Goal: Check status: Verify the current state of an ongoing process or item

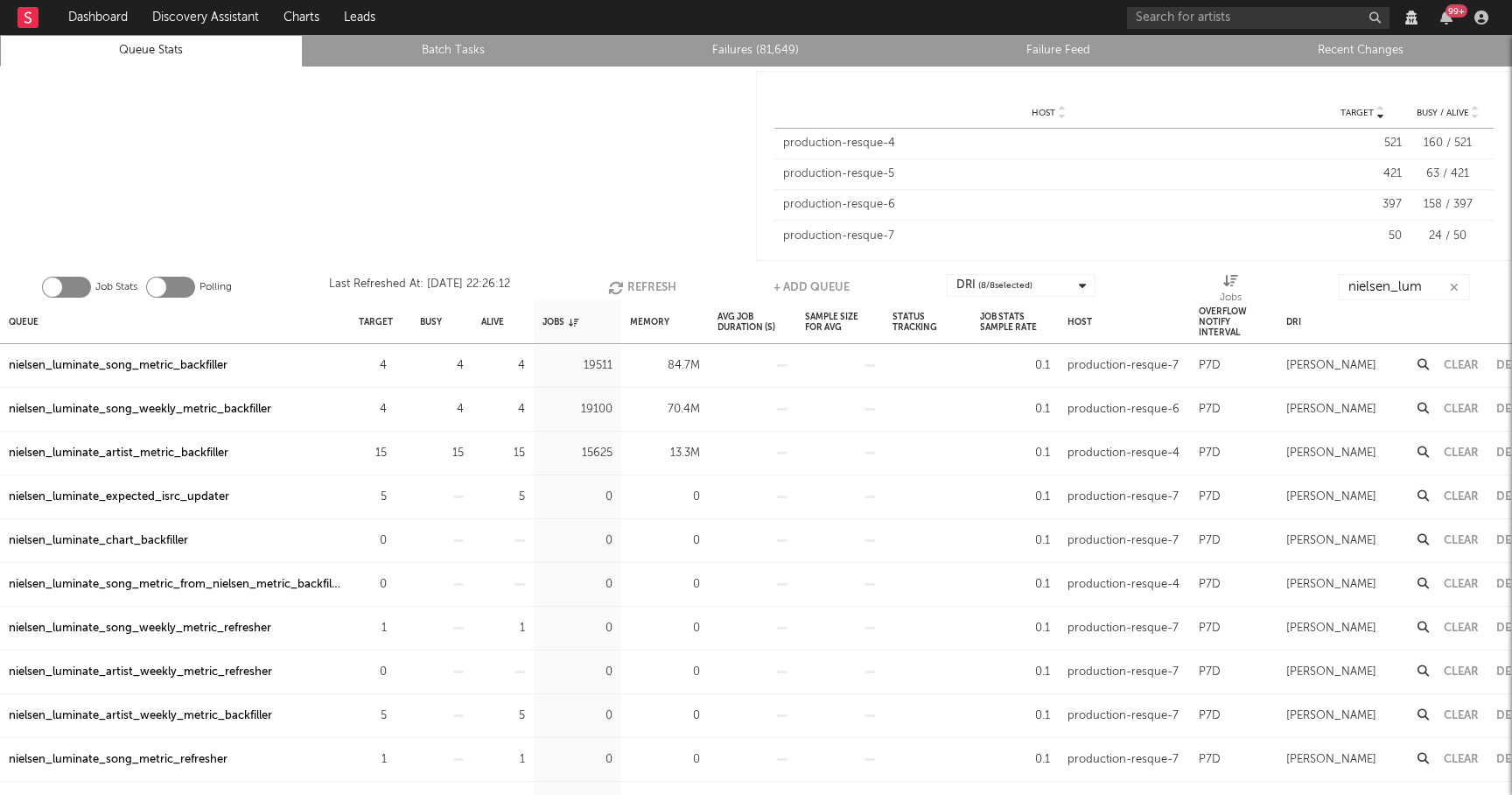
click at [637, 282] on button "Refresh" at bounding box center [642, 286] width 68 height 26
click at [203, 365] on div "nielsen_luminate_expected_isrc_updater" at bounding box center [119, 365] width 221 height 21
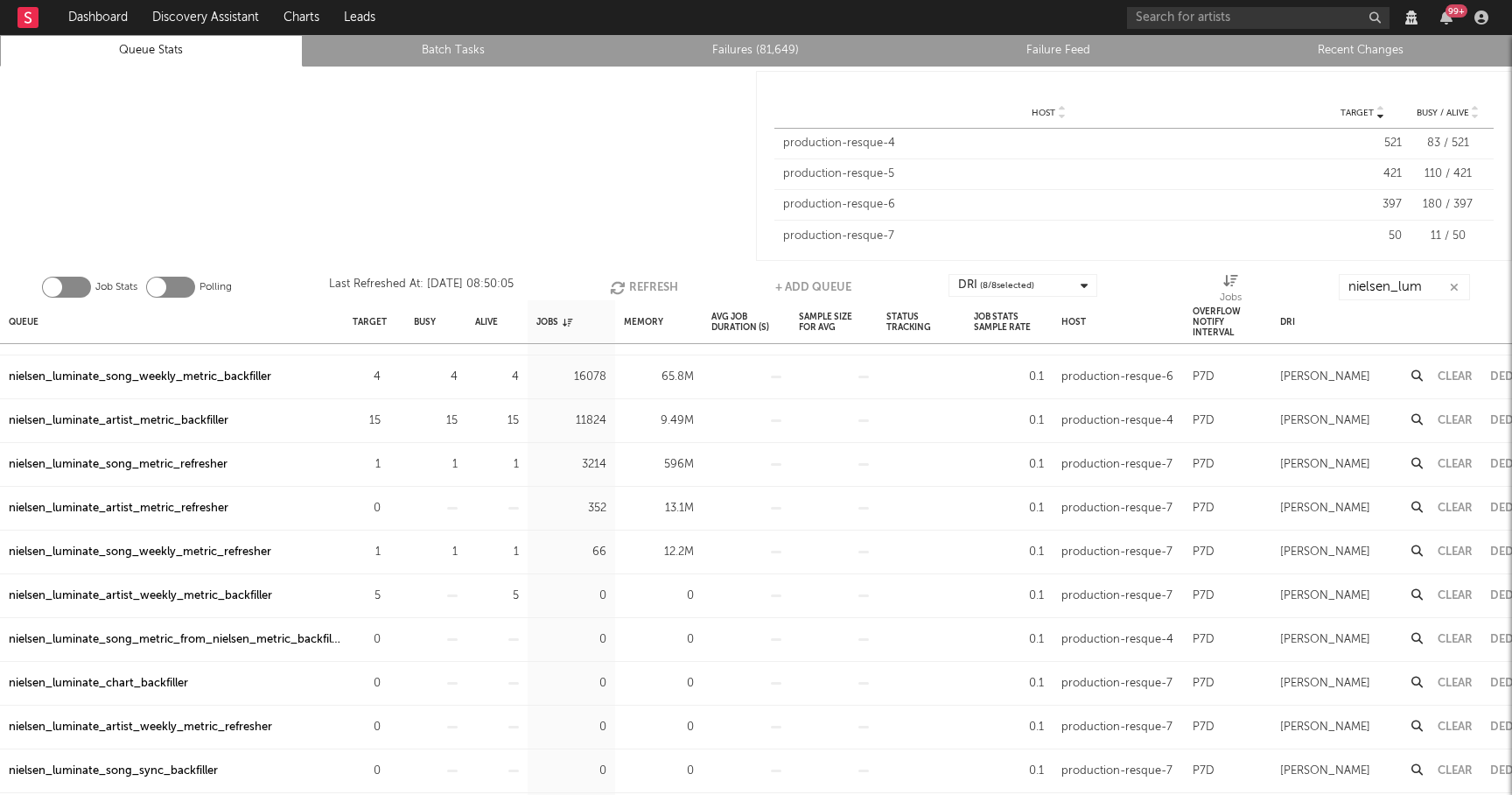
click at [639, 284] on button "Refresh" at bounding box center [644, 286] width 68 height 26
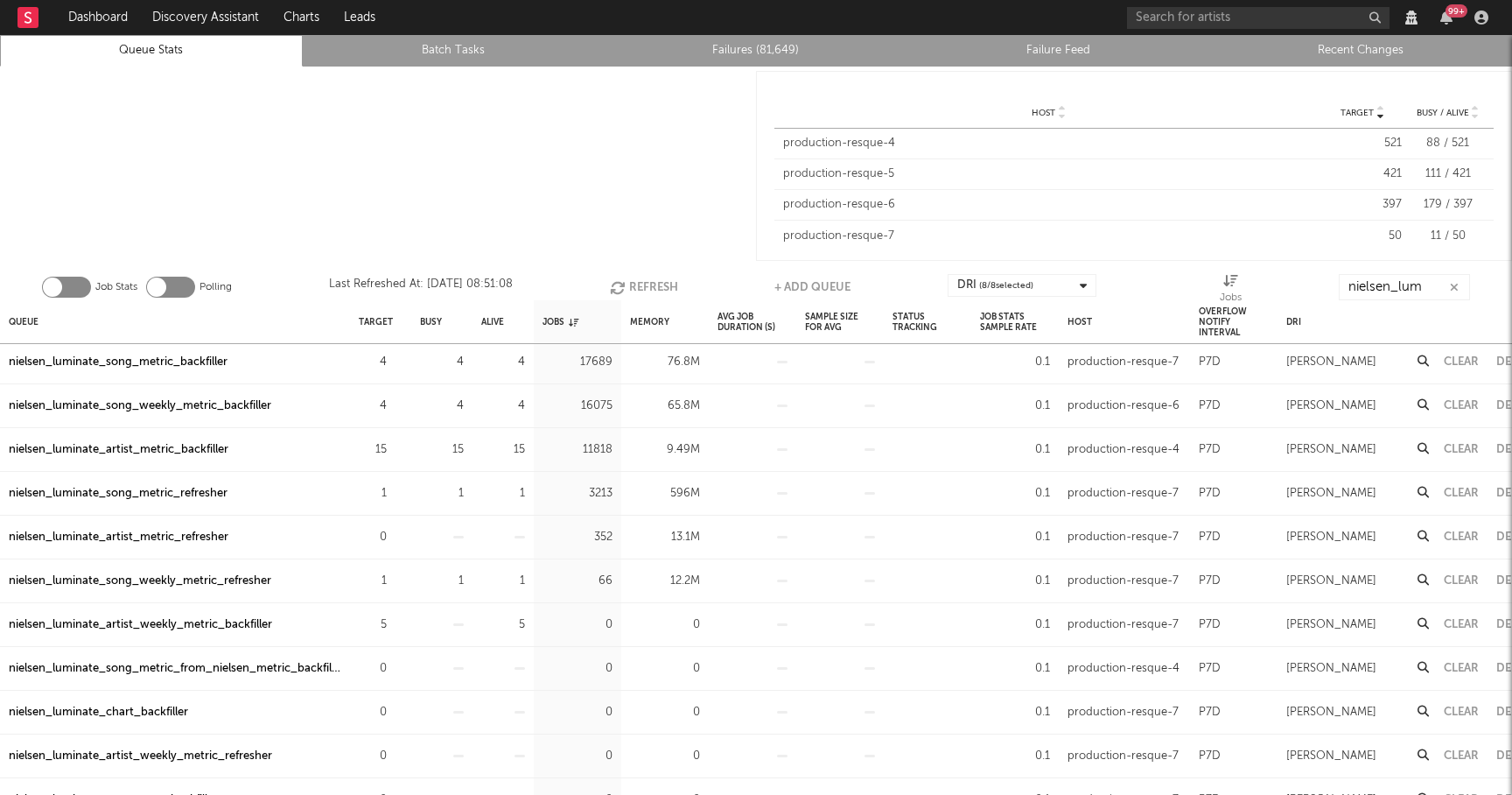
click at [233, 582] on div "nielsen_luminate_song_weekly_metric_refresher" at bounding box center [140, 581] width 263 height 21
click at [626, 288] on button "Refresh" at bounding box center [644, 286] width 68 height 26
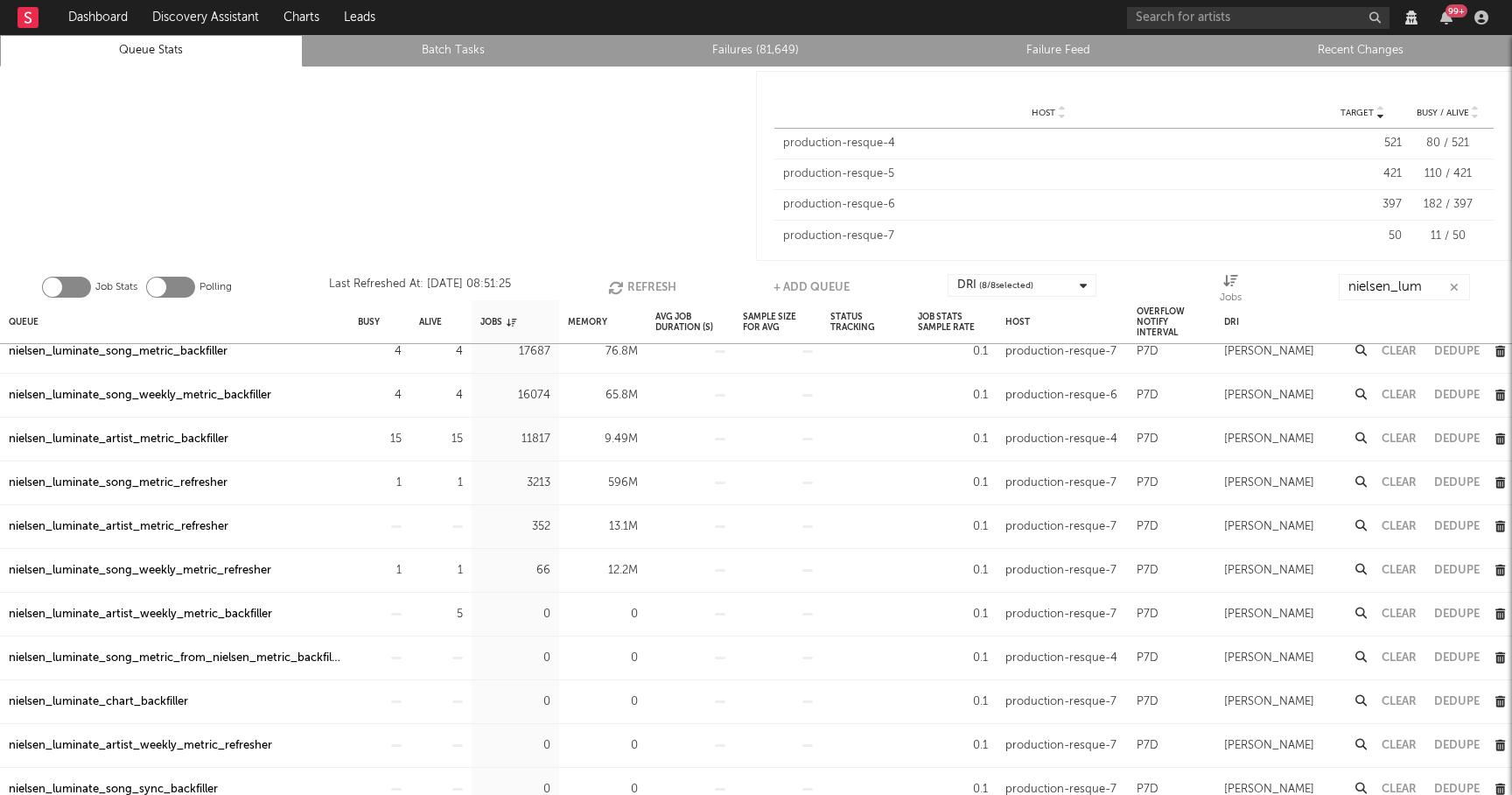
click at [1389, 526] on button "Clear" at bounding box center [1398, 526] width 35 height 12
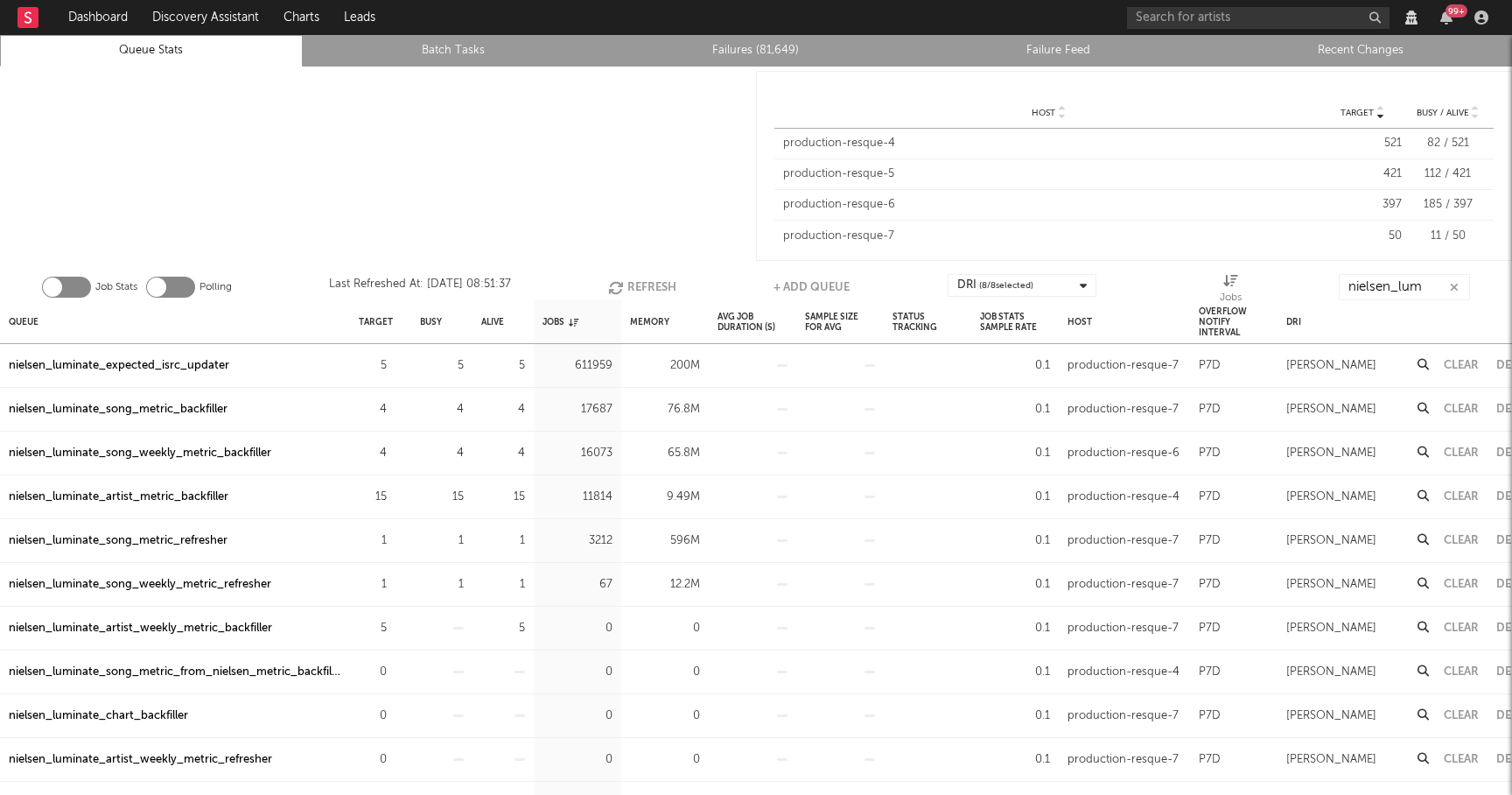
click at [167, 542] on div "nielsen_luminate_song_metric_refresher" at bounding box center [118, 540] width 219 height 21
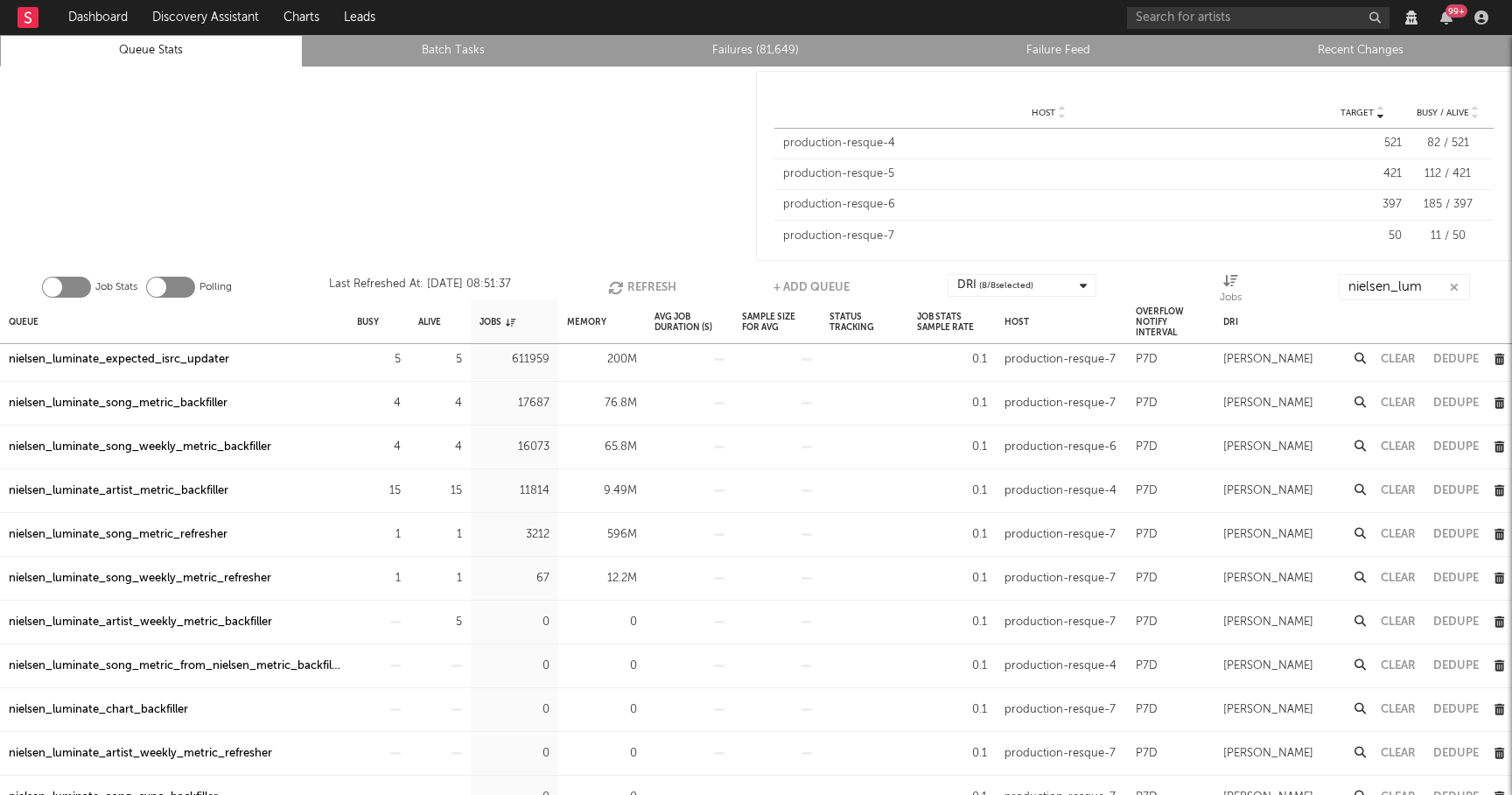
click at [1358, 531] on icon at bounding box center [1360, 533] width 12 height 12
click at [623, 278] on button "Refresh" at bounding box center [642, 286] width 68 height 26
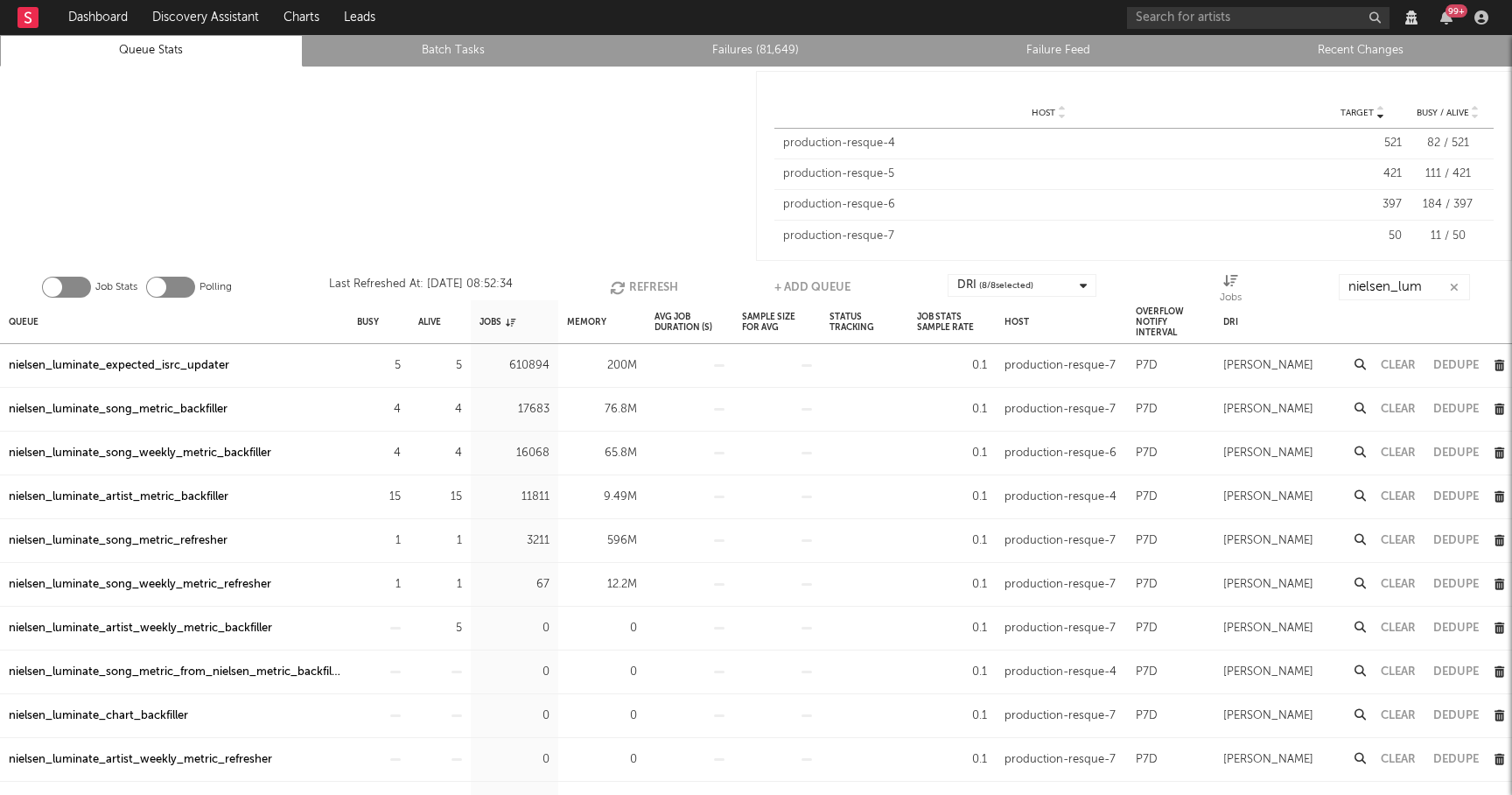
click at [213, 410] on div "nielsen_luminate_song_metric_backfiller" at bounding box center [118, 409] width 219 height 21
click at [190, 364] on div "nielsen_luminate_expected_isrc_updater" at bounding box center [119, 365] width 221 height 21
